Goal: Task Accomplishment & Management: Complete application form

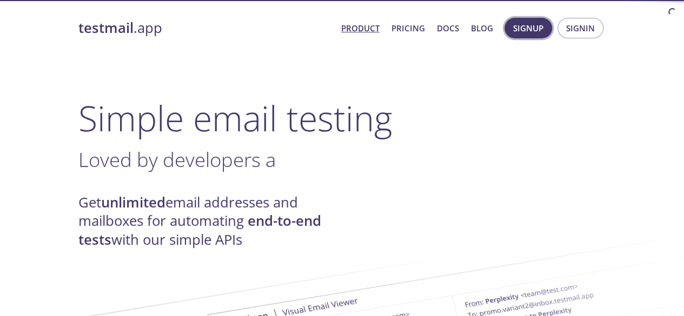
click at [520, 33] on span "Signup" at bounding box center [528, 28] width 30 height 14
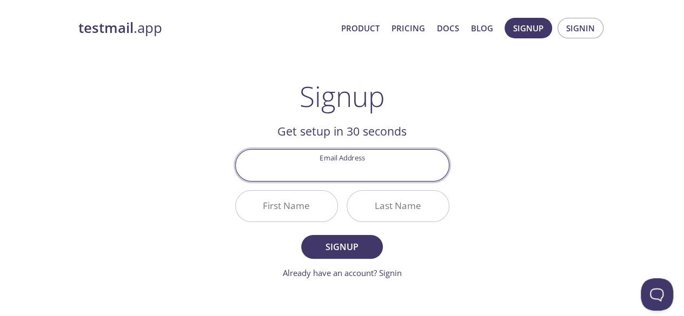
paste input "[EMAIL_ADDRESS][DOMAIN_NAME]"
type input "[EMAIL_ADDRESS][DOMAIN_NAME]"
click at [276, 208] on input "First Name" at bounding box center [287, 206] width 102 height 31
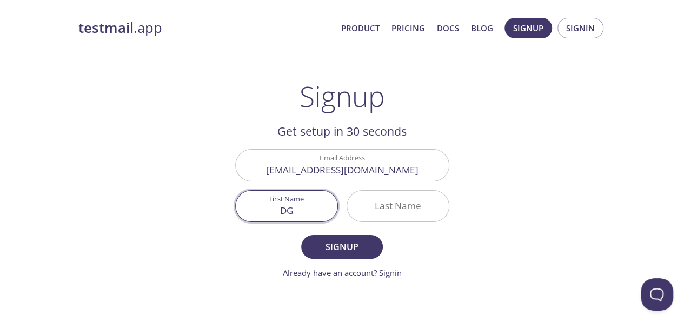
type input "DG"
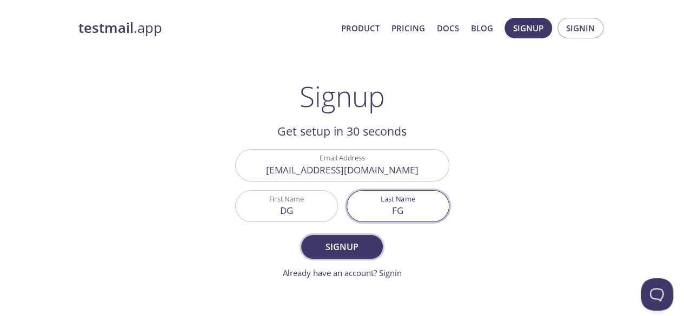
type input "FG"
click at [336, 241] on span "Signup" at bounding box center [341, 247] width 57 height 15
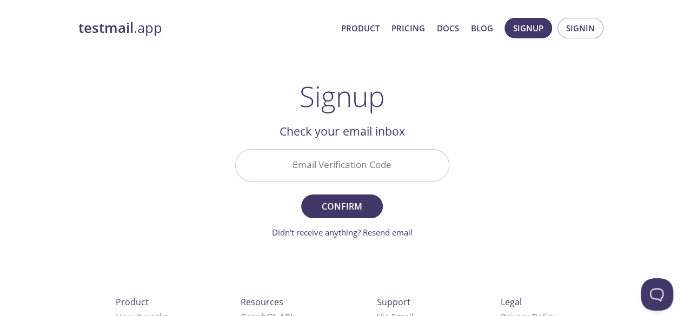
click at [341, 167] on input "Email Verification Code" at bounding box center [342, 165] width 213 height 31
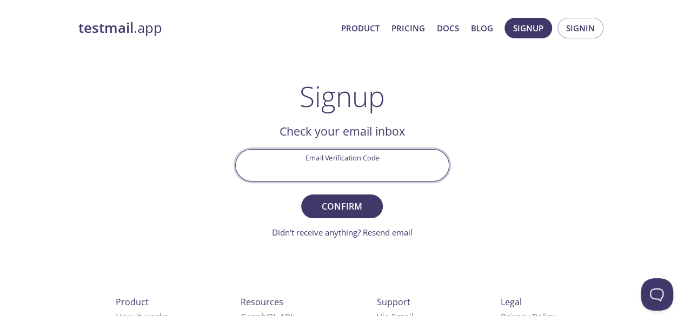
paste input "1ZTQ7L6"
type input "1ZTQ7L6"
click at [347, 214] on span "Confirm" at bounding box center [341, 206] width 57 height 15
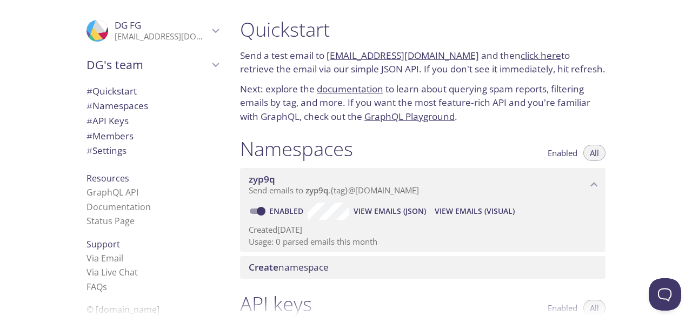
drag, startPoint x: 460, startPoint y: 56, endPoint x: 327, endPoint y: 62, distance: 133.2
click at [327, 62] on p "Send a test email to [EMAIL_ADDRESS][DOMAIN_NAME] and then click here to retrie…" at bounding box center [423, 63] width 366 height 28
copy link "[EMAIL_ADDRESS][DOMAIN_NAME]"
click at [375, 211] on span "View Emails (JSON)" at bounding box center [390, 211] width 72 height 13
